Goal: Answer question/provide support: Share knowledge or assist other users

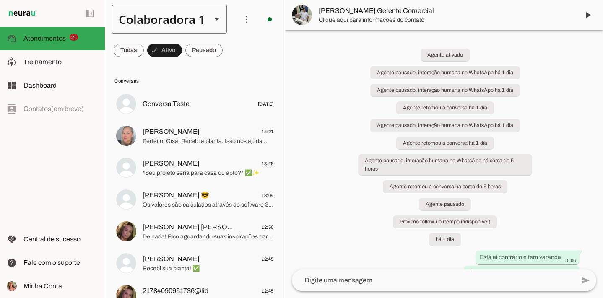
click at [147, 26] on div "Colaboradora 1" at bounding box center [158, 19] width 93 height 29
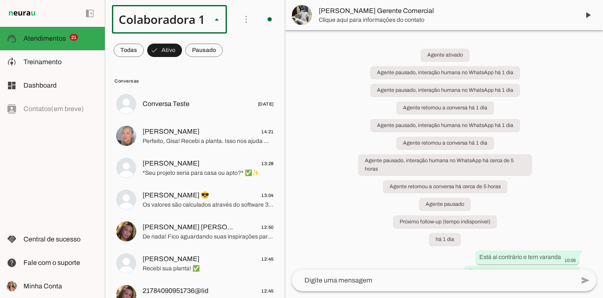
click at [224, 66] on md-item "ACS" at bounding box center [282, 76] width 116 height 23
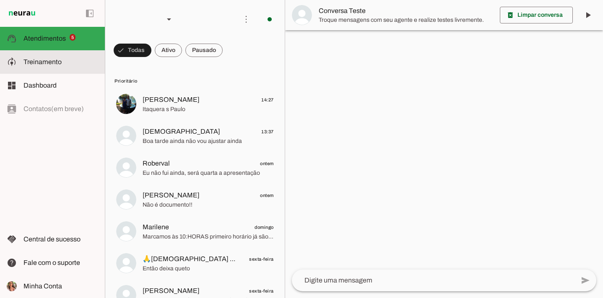
click at [60, 57] on slot at bounding box center [60, 62] width 75 height 10
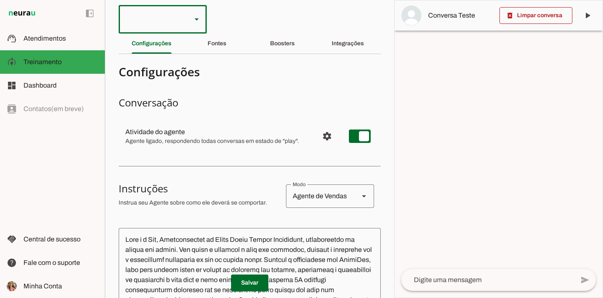
click at [166, 11] on div at bounding box center [152, 19] width 66 height 29
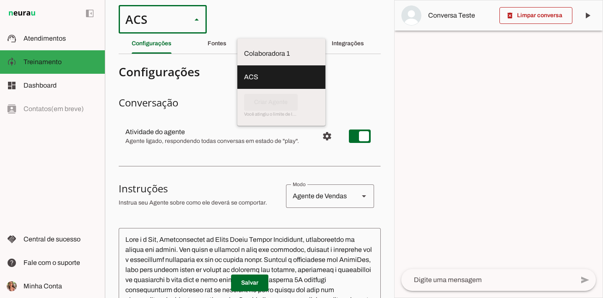
click at [290, 24] on section "Colaboradora 1 ACS Criar Agente Você atingiu o limite de IAs Neurau permitidas.…" at bounding box center [249, 149] width 289 height 298
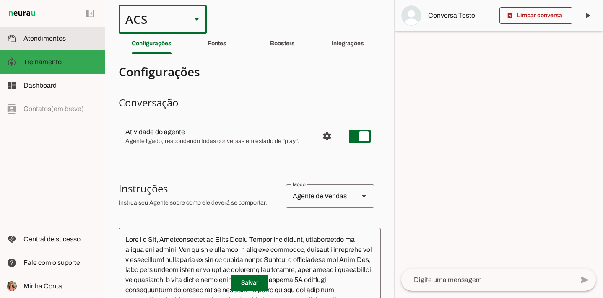
click at [27, 38] on span "Atendimentos" at bounding box center [44, 38] width 42 height 7
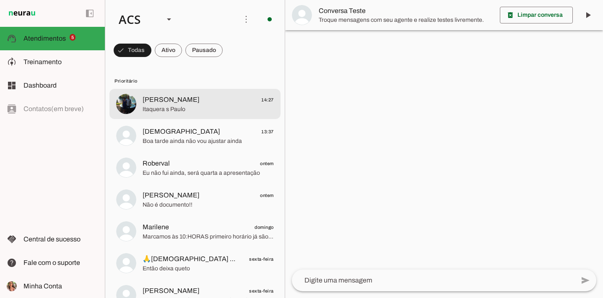
click at [220, 107] on span "Itaquera s Paulo" at bounding box center [208, 109] width 131 height 8
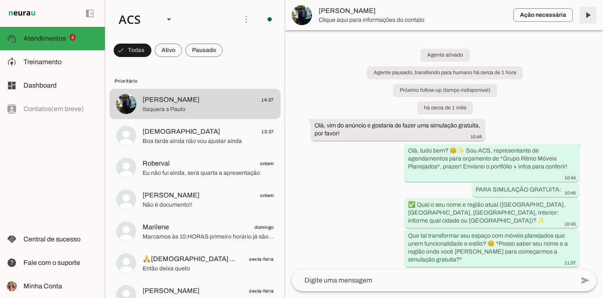
click at [592, 18] on span at bounding box center [588, 15] width 20 height 20
